Goal: Navigation & Orientation: Understand site structure

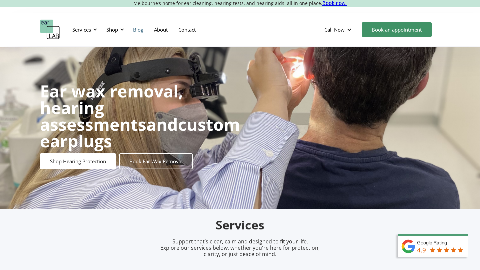
click at [133, 30] on link "Blog" at bounding box center [138, 29] width 21 height 19
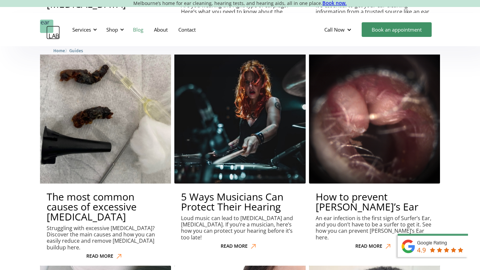
scroll to position [3283, 0]
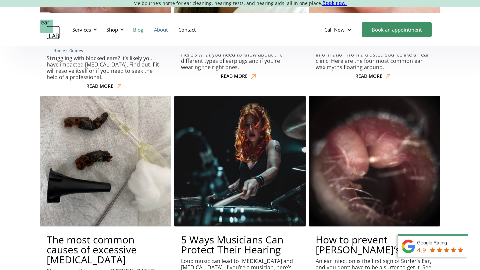
click at [160, 29] on link "About" at bounding box center [161, 29] width 24 height 19
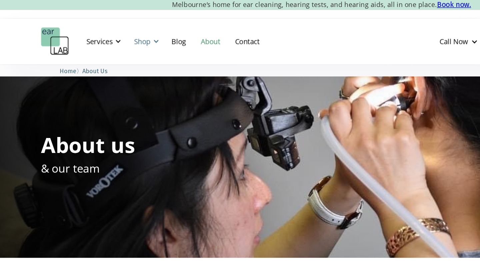
click at [115, 31] on div "Shop" at bounding box center [112, 29] width 12 height 7
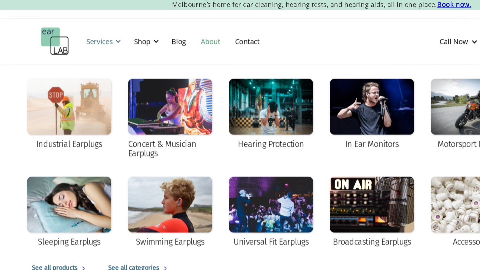
click at [83, 29] on div "Services" at bounding box center [81, 29] width 19 height 7
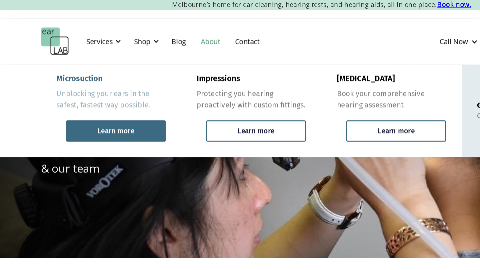
click at [114, 96] on div "Learn more" at bounding box center [93, 93] width 71 height 15
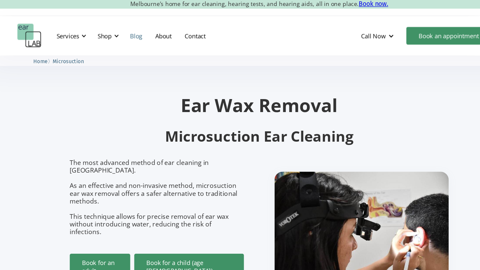
click at [141, 31] on link "Blog" at bounding box center [138, 29] width 21 height 19
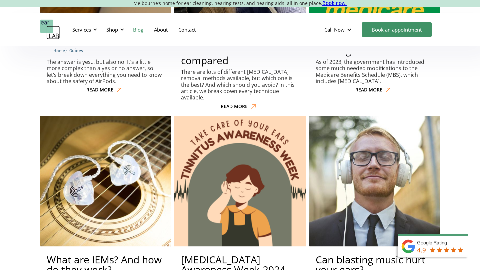
scroll to position [1763, 0]
